Goal: Use online tool/utility: Use online tool/utility

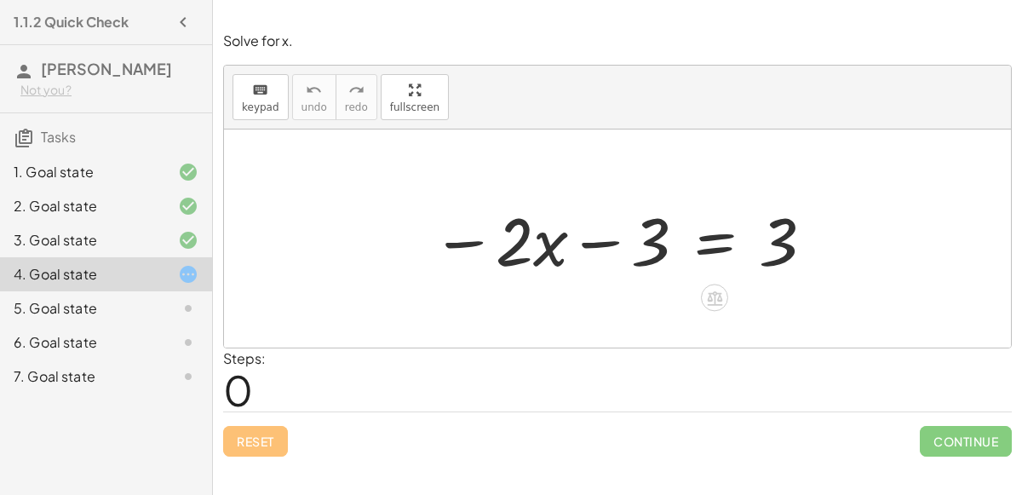
click at [710, 243] on div at bounding box center [623, 239] width 401 height 88
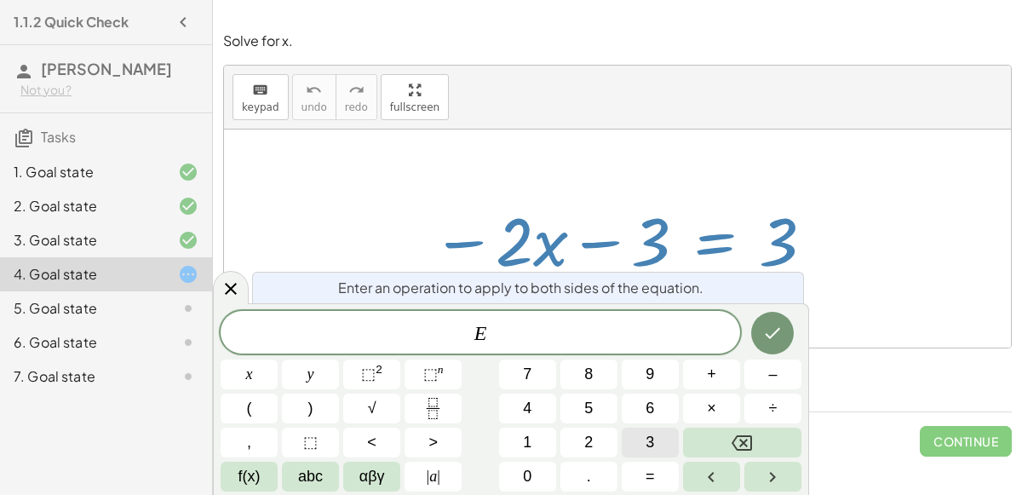
click at [635, 434] on button "3" at bounding box center [650, 443] width 57 height 30
click at [776, 337] on icon "Done" at bounding box center [772, 333] width 20 height 20
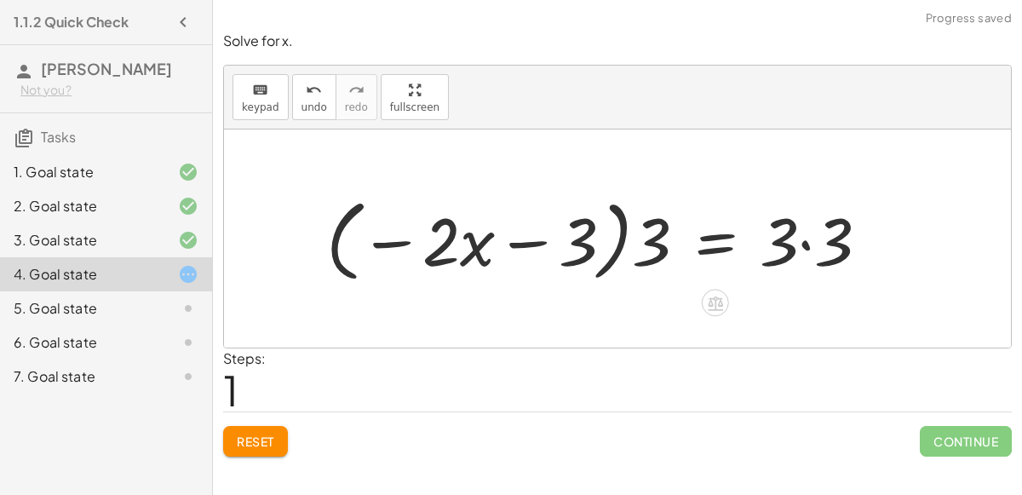
click at [278, 437] on button "Reset" at bounding box center [255, 441] width 65 height 31
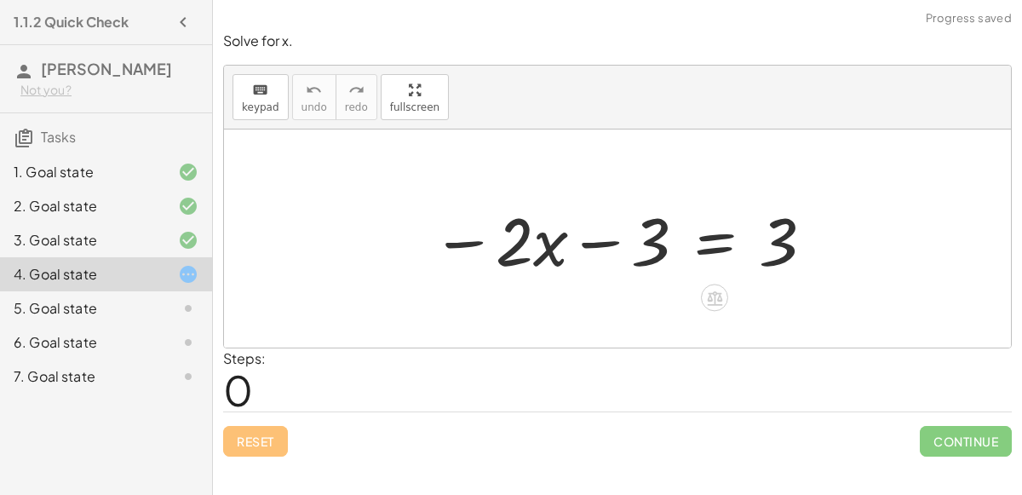
click at [713, 236] on div at bounding box center [623, 239] width 401 height 88
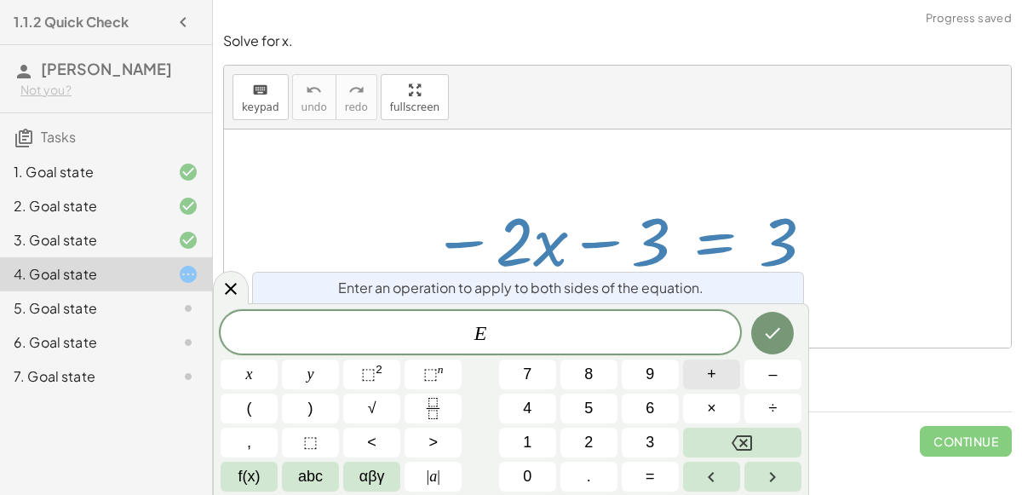
click at [726, 374] on button "+" at bounding box center [711, 374] width 57 height 30
click at [659, 435] on button "3" at bounding box center [650, 443] width 57 height 30
click at [772, 337] on icon "Done" at bounding box center [773, 333] width 15 height 11
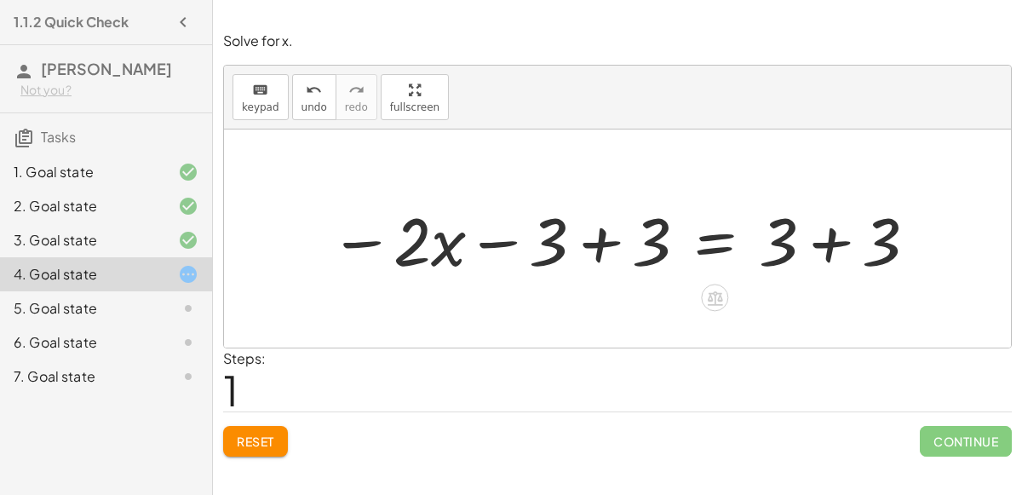
click at [610, 255] on div at bounding box center [624, 239] width 607 height 88
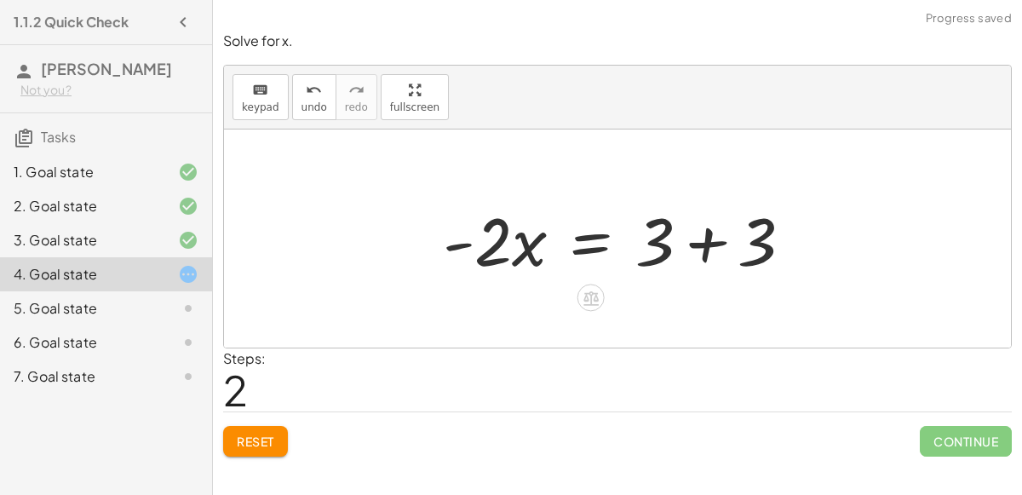
click at [704, 250] on div at bounding box center [624, 239] width 381 height 88
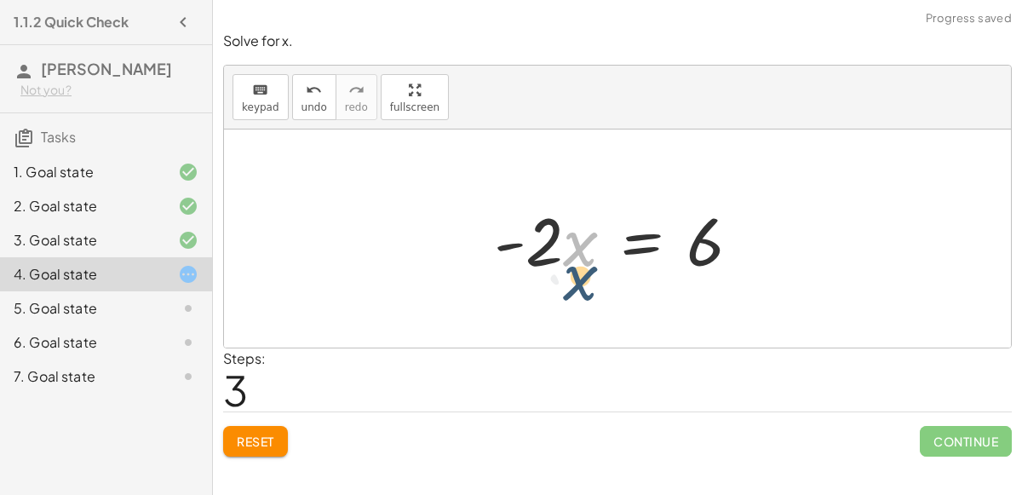
drag, startPoint x: 567, startPoint y: 224, endPoint x: 566, endPoint y: 267, distance: 43.5
click at [566, 267] on div at bounding box center [624, 239] width 277 height 88
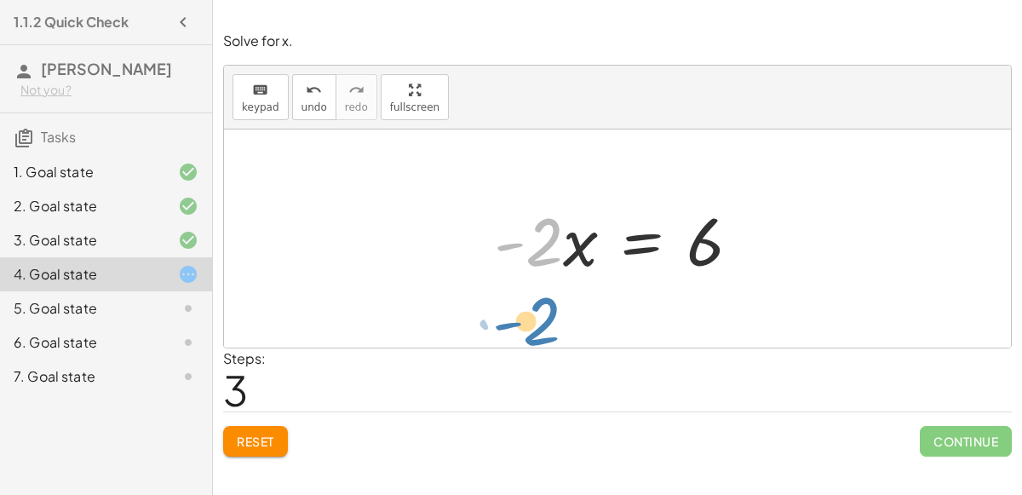
drag, startPoint x: 544, startPoint y: 227, endPoint x: 543, endPoint y: 306, distance: 79.2
click at [543, 306] on div "− · 2 · x − 3 = 3 − · 2 · x − 3 + 3 = + 3 + 3 − · 2 · x + 0 = + 3 + 3 · - 2 · x…" at bounding box center [617, 238] width 787 height 218
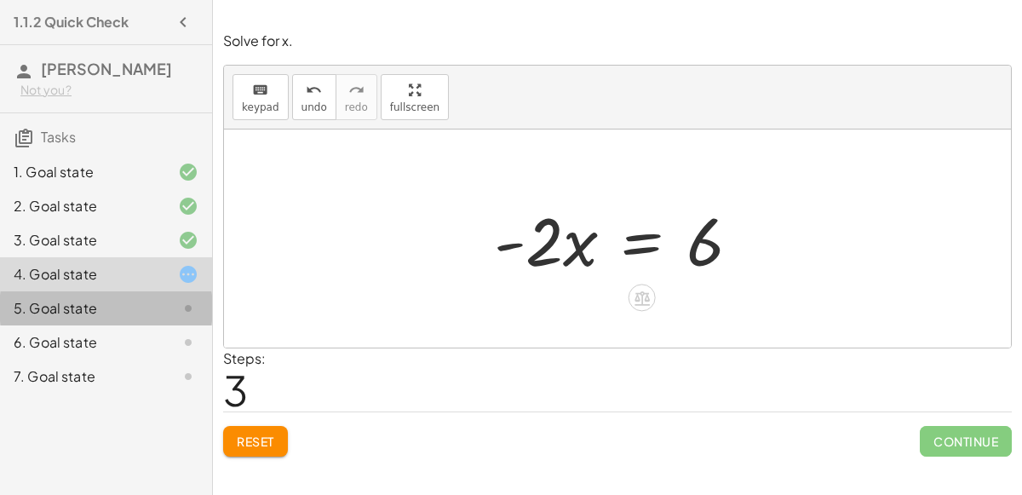
click at [158, 308] on div at bounding box center [175, 308] width 48 height 20
